Goal: Task Accomplishment & Management: Complete application form

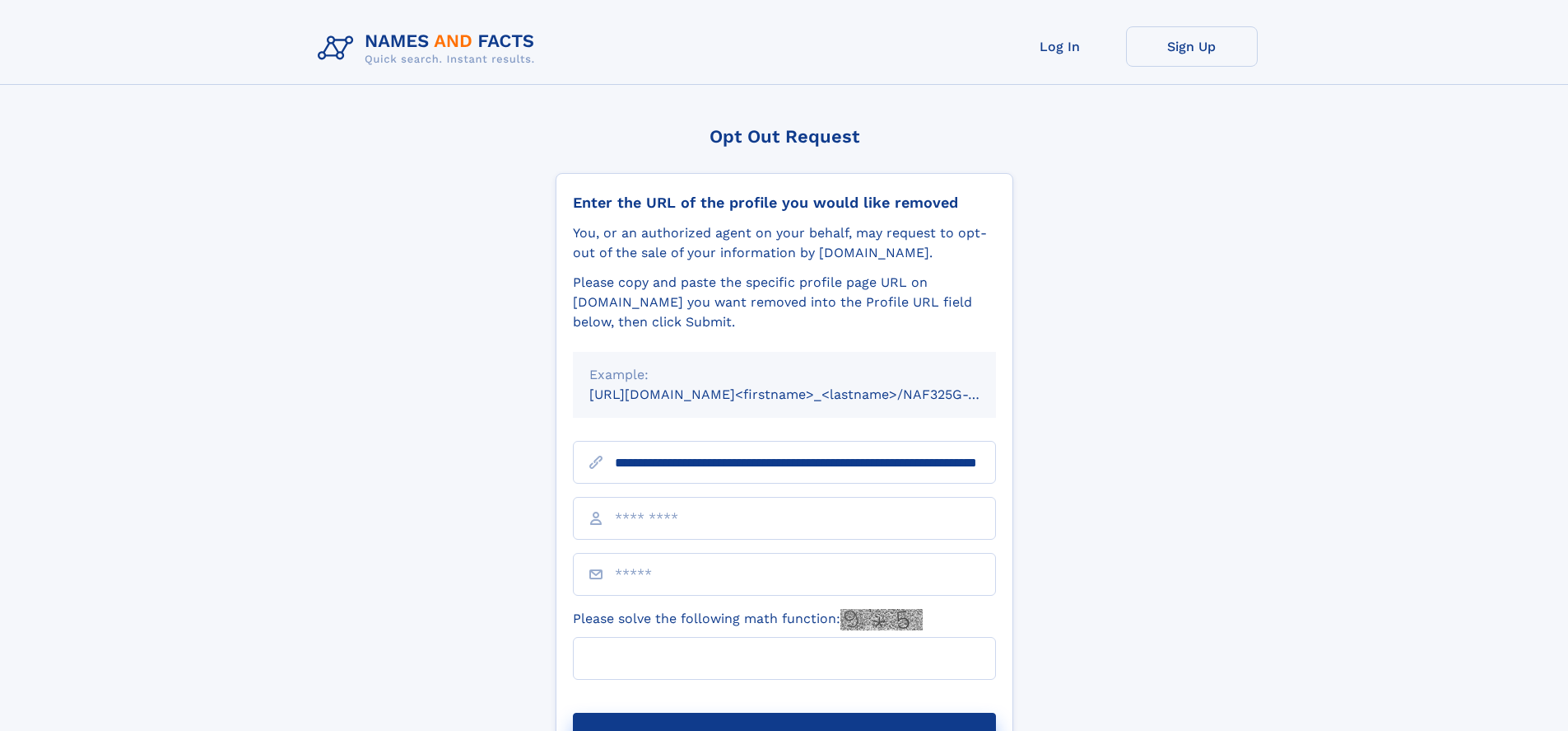
scroll to position [0, 171]
type input "**********"
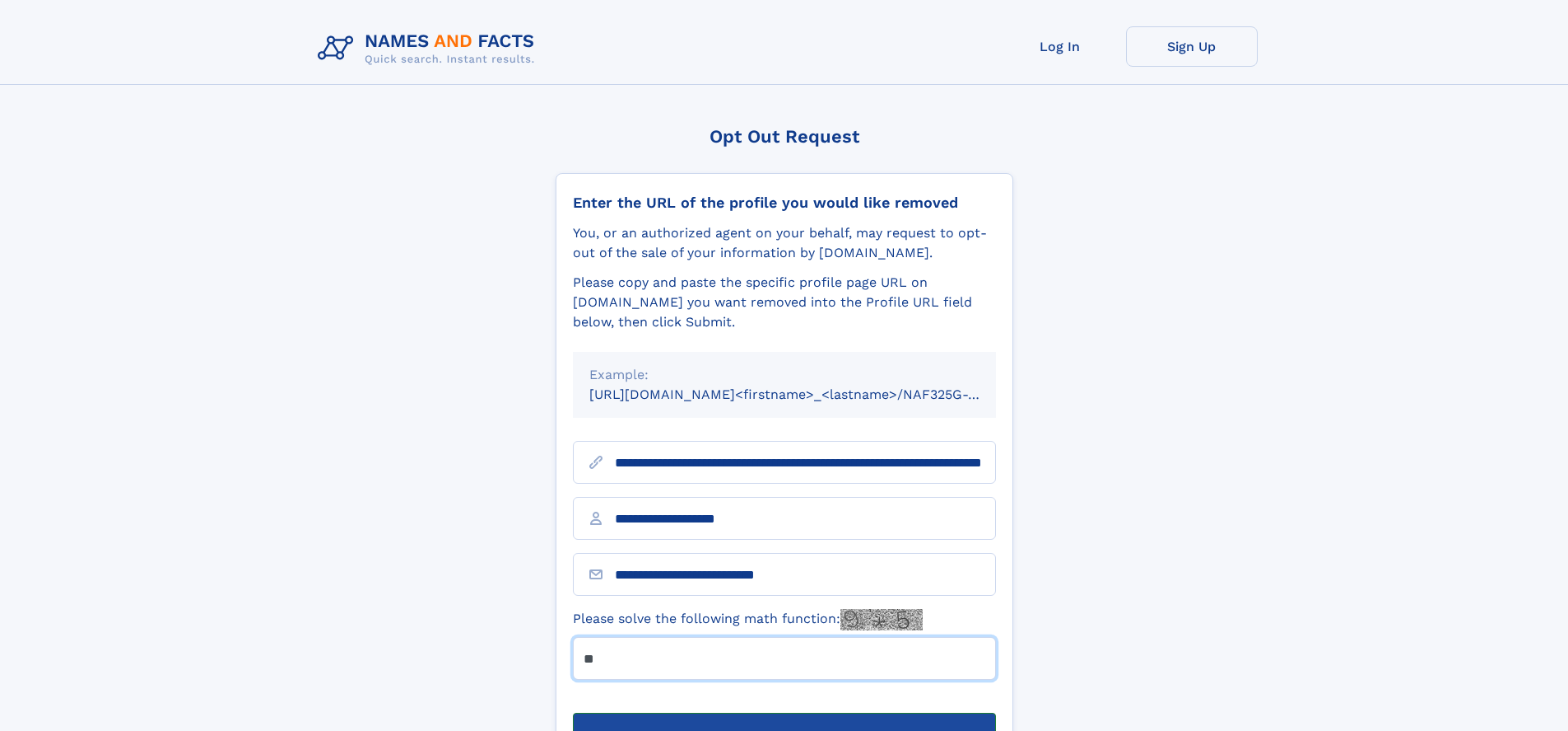
type input "**"
click at [784, 712] on button "Submit Opt Out Request" at bounding box center [784, 739] width 423 height 53
